Goal: Contribute content

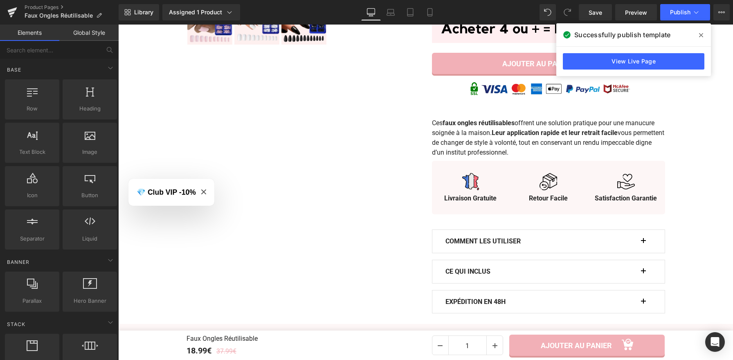
click at [202, 191] on icon "Close modal" at bounding box center [203, 191] width 5 height 5
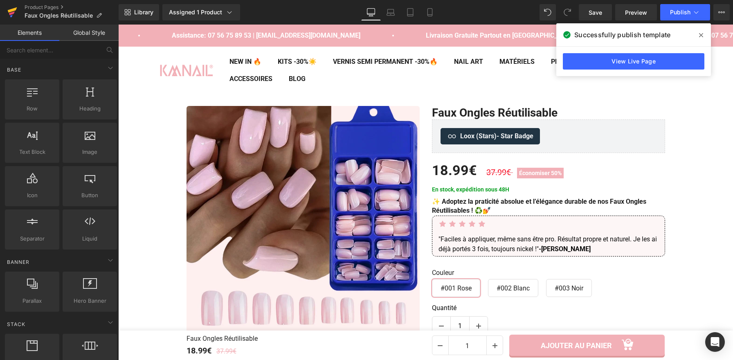
click at [11, 9] on icon at bounding box center [12, 9] width 9 height 5
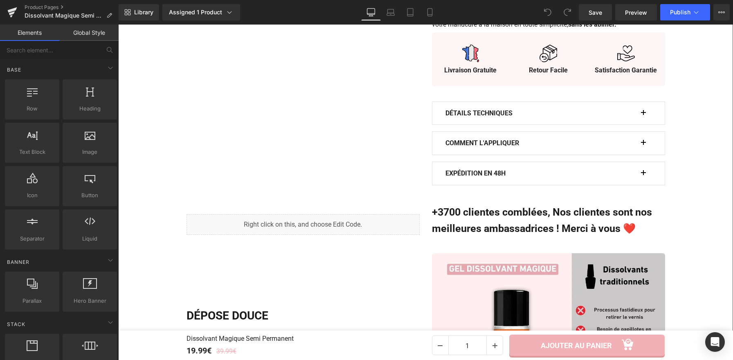
scroll to position [466, 0]
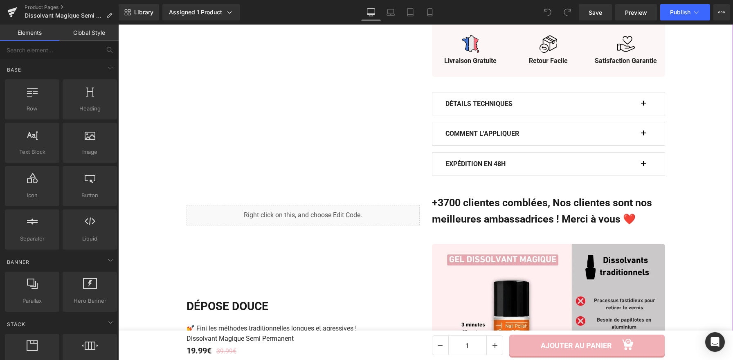
click at [285, 213] on div "Liquid" at bounding box center [302, 215] width 233 height 20
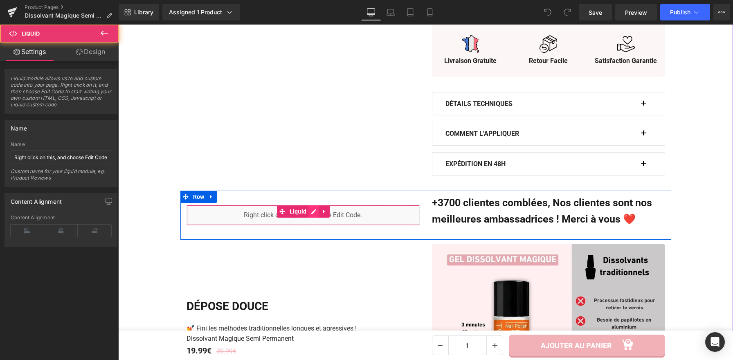
click at [306, 215] on div "Liquid" at bounding box center [302, 215] width 233 height 20
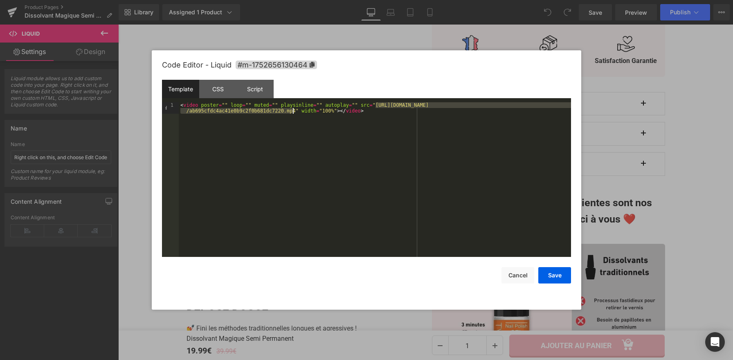
drag, startPoint x: 376, startPoint y: 104, endPoint x: 294, endPoint y: 112, distance: 82.9
click at [294, 112] on div "< video poster = "" loop = "" muted = "" playsinline = "" autoplay = "" src = "…" at bounding box center [375, 190] width 392 height 177
click at [556, 280] on button "Save" at bounding box center [554, 275] width 33 height 16
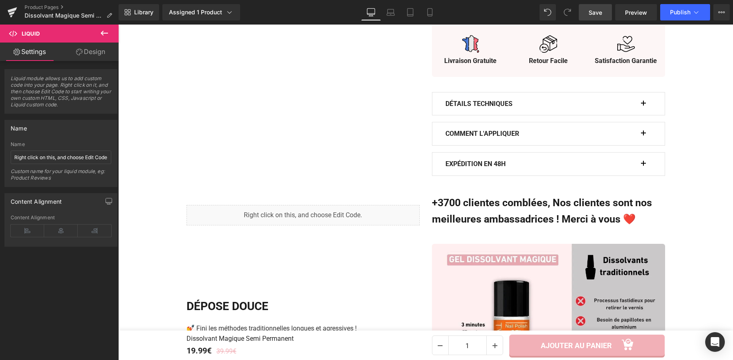
click at [595, 9] on span "Save" at bounding box center [594, 12] width 13 height 9
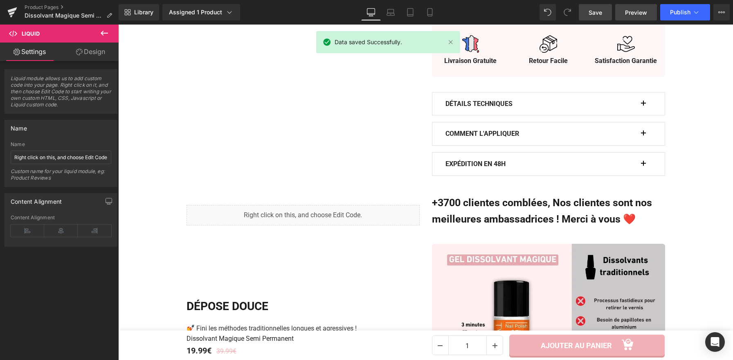
click at [637, 11] on span "Preview" at bounding box center [636, 12] width 22 height 9
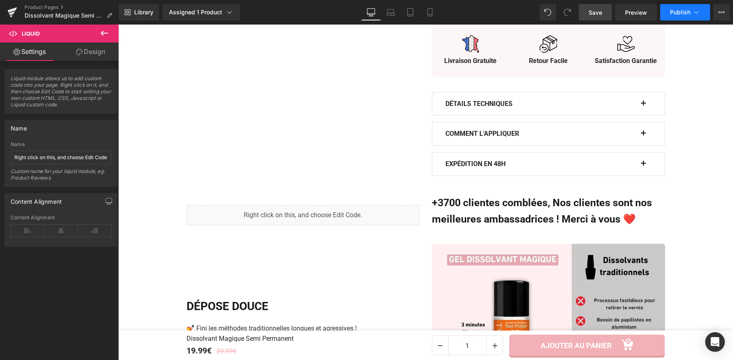
click at [686, 15] on span "Publish" at bounding box center [680, 12] width 20 height 7
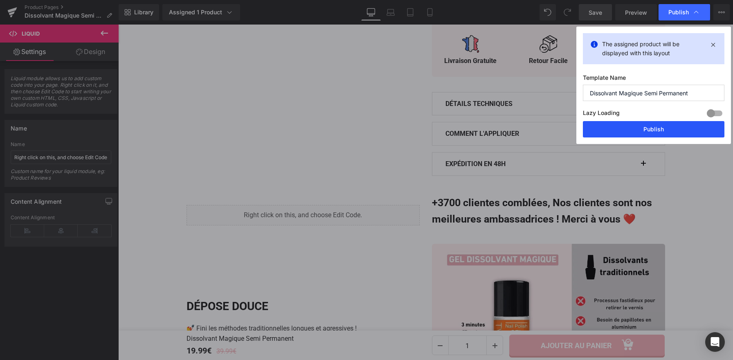
click at [648, 131] on button "Publish" at bounding box center [653, 129] width 141 height 16
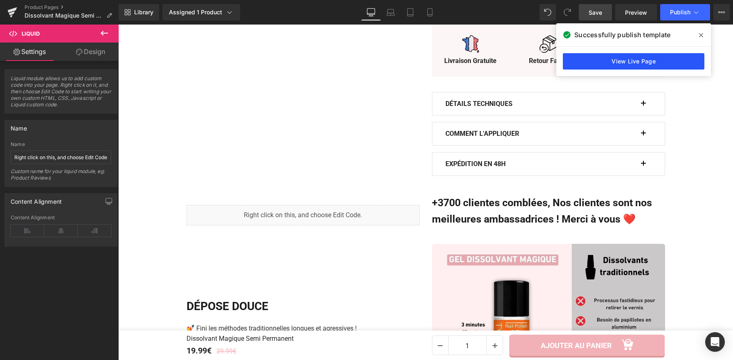
click at [618, 65] on link "View Live Page" at bounding box center [633, 61] width 141 height 16
